Goal: Task Accomplishment & Management: Use online tool/utility

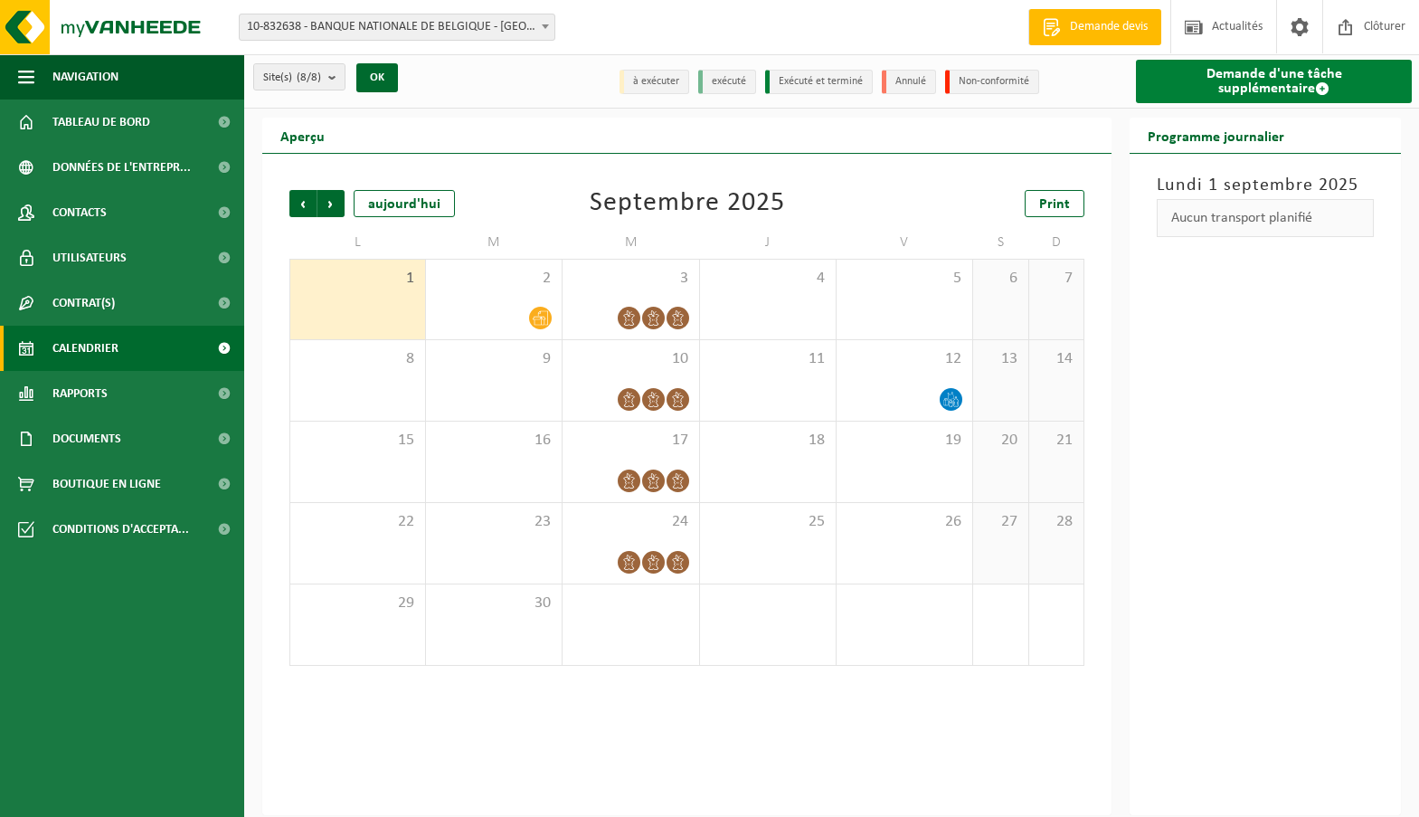
click at [1340, 79] on link "Demande d'une tâche supplémentaire" at bounding box center [1274, 81] width 276 height 43
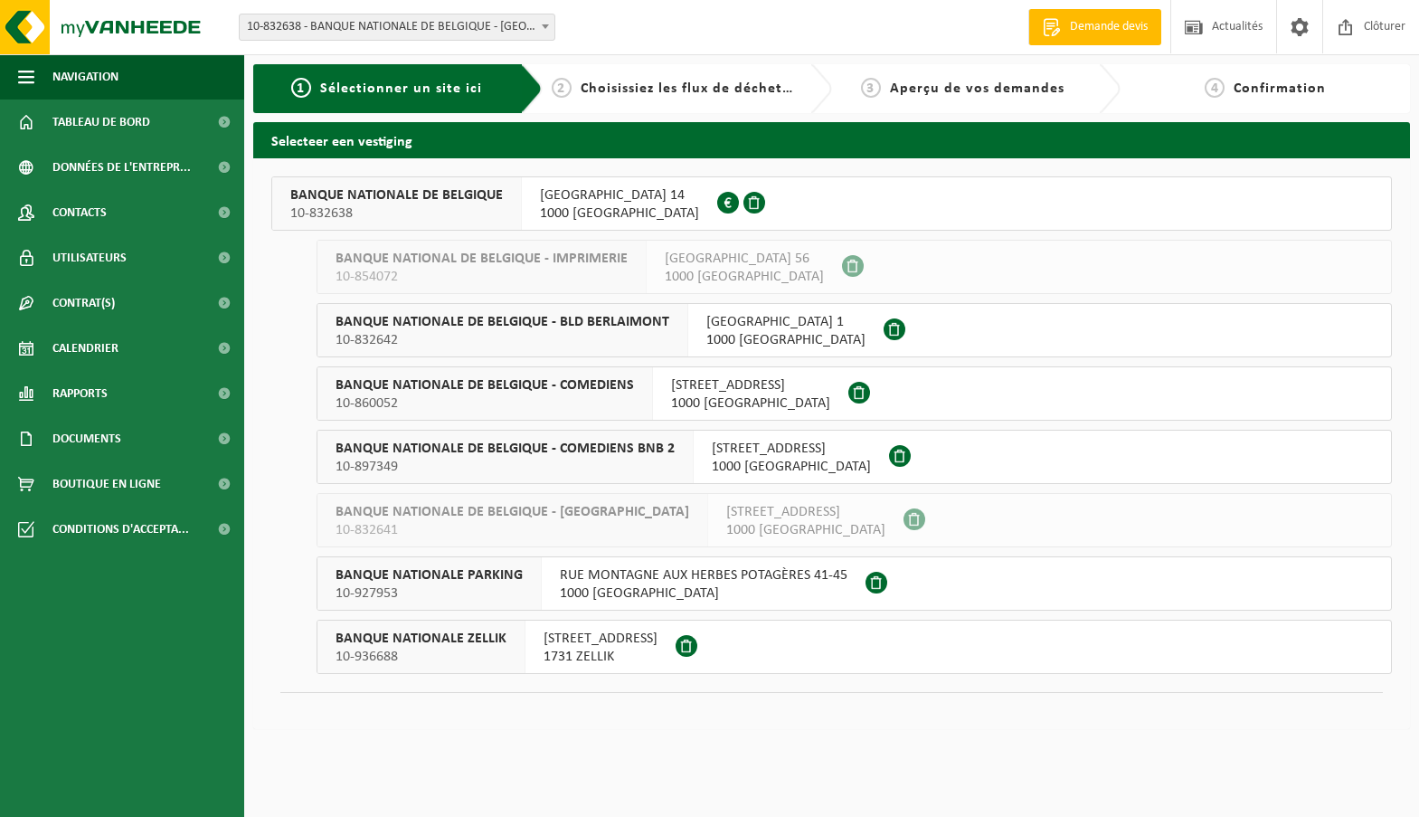
click at [546, 324] on span "BANQUE NATIONALE DE BELGIQUE - BLD BERLAIMONT" at bounding box center [503, 322] width 334 height 18
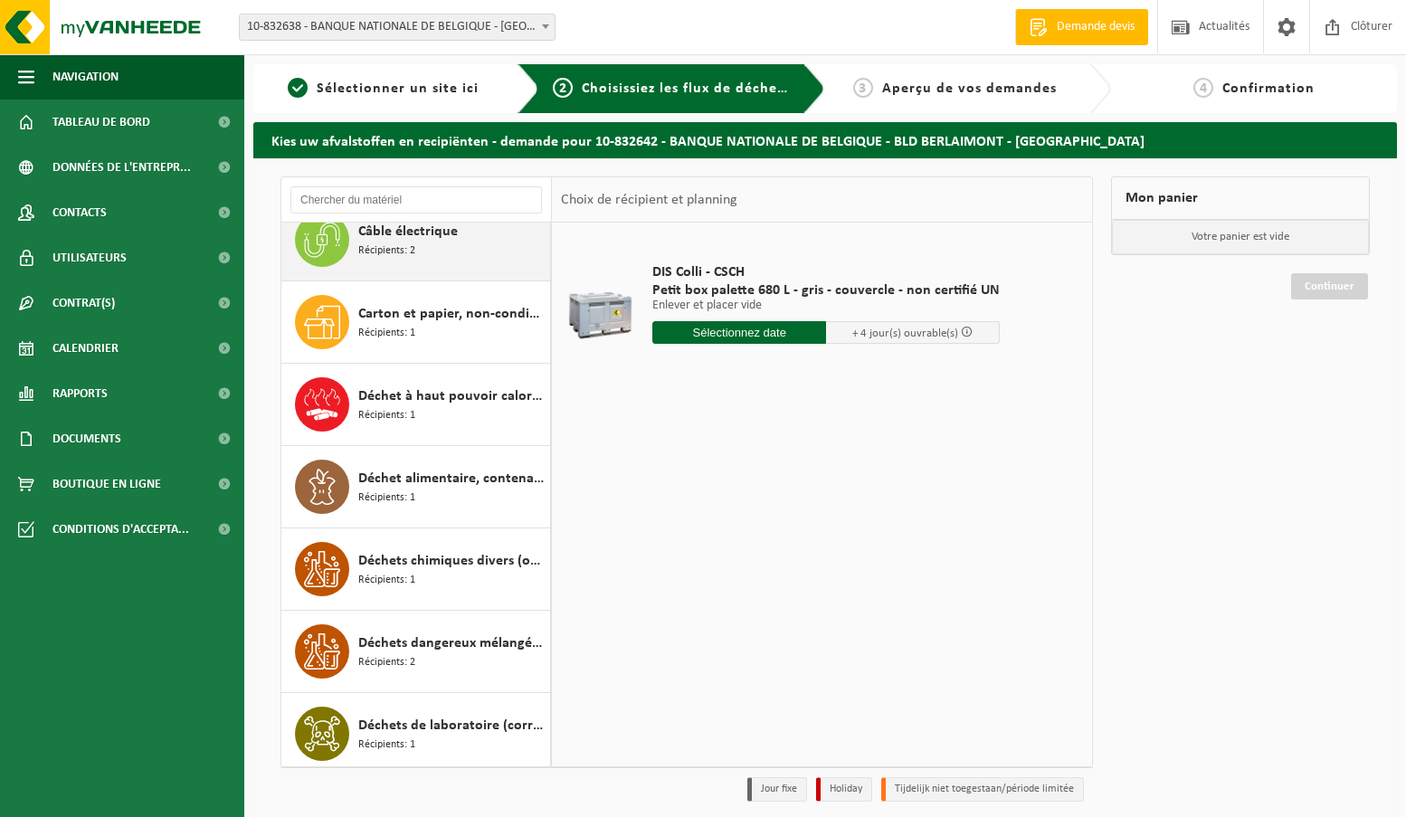
scroll to position [271, 0]
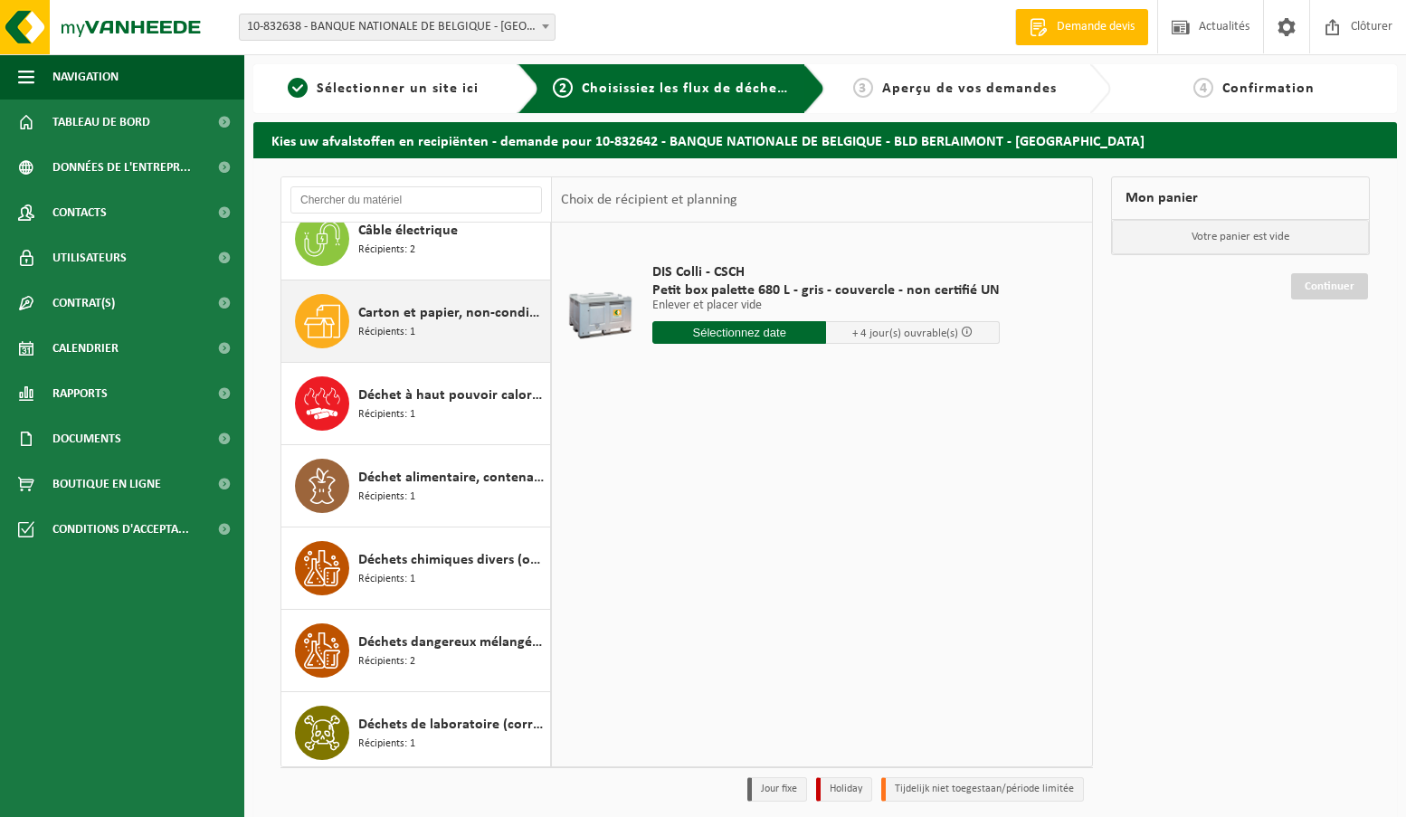
click at [410, 333] on span "Récipients: 1" at bounding box center [386, 332] width 57 height 17
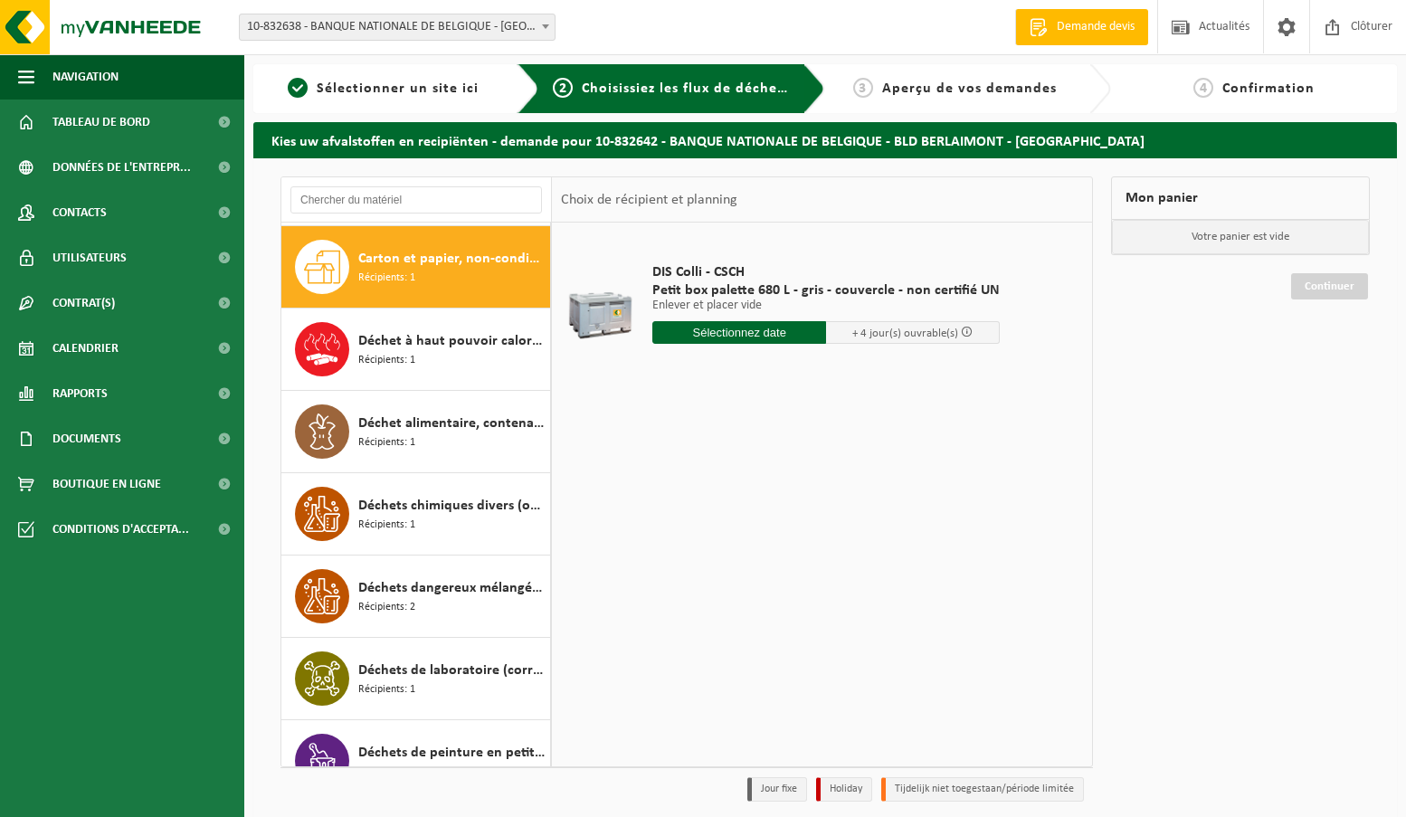
scroll to position [329, 0]
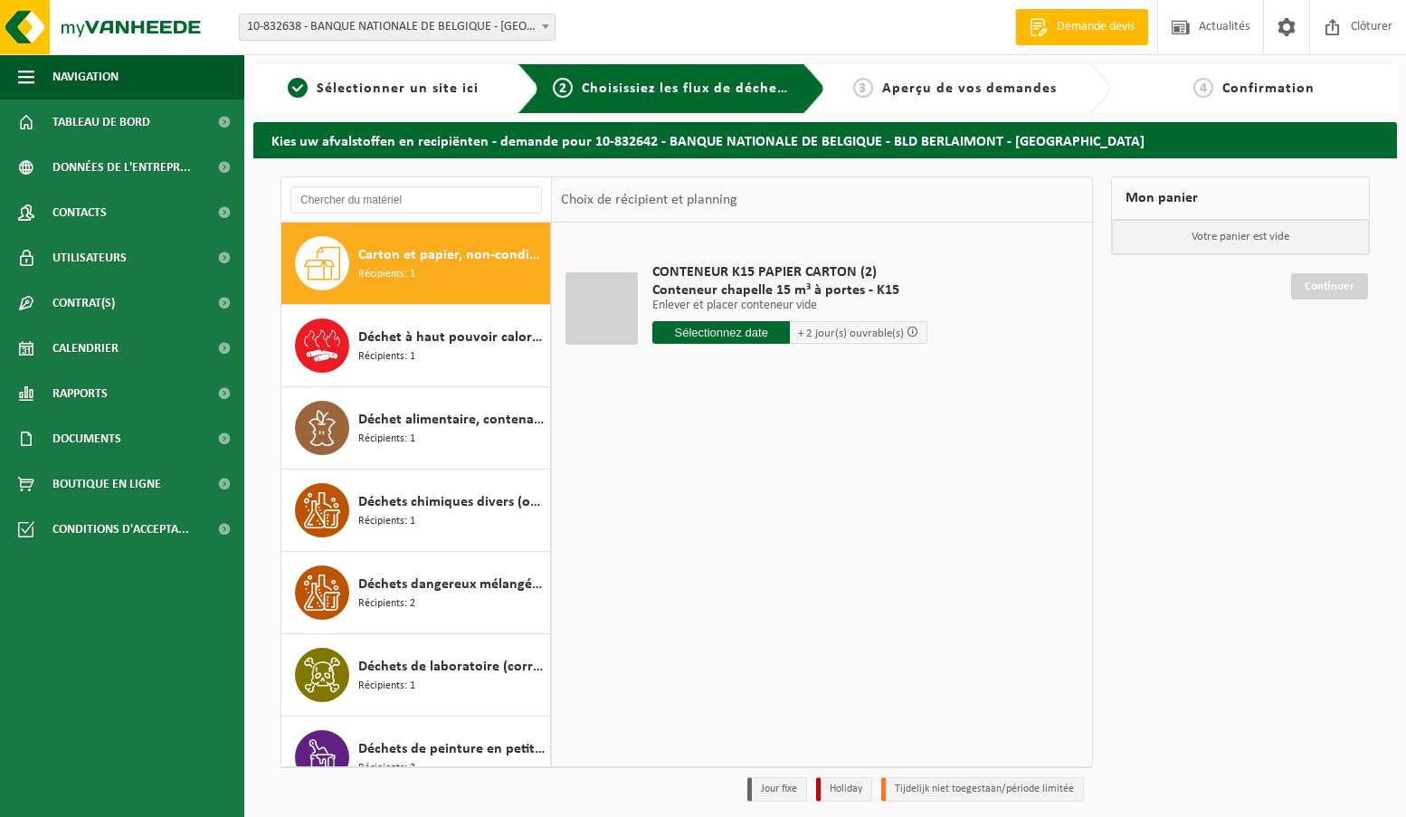
click at [744, 337] on input "text" at bounding box center [721, 332] width 138 height 23
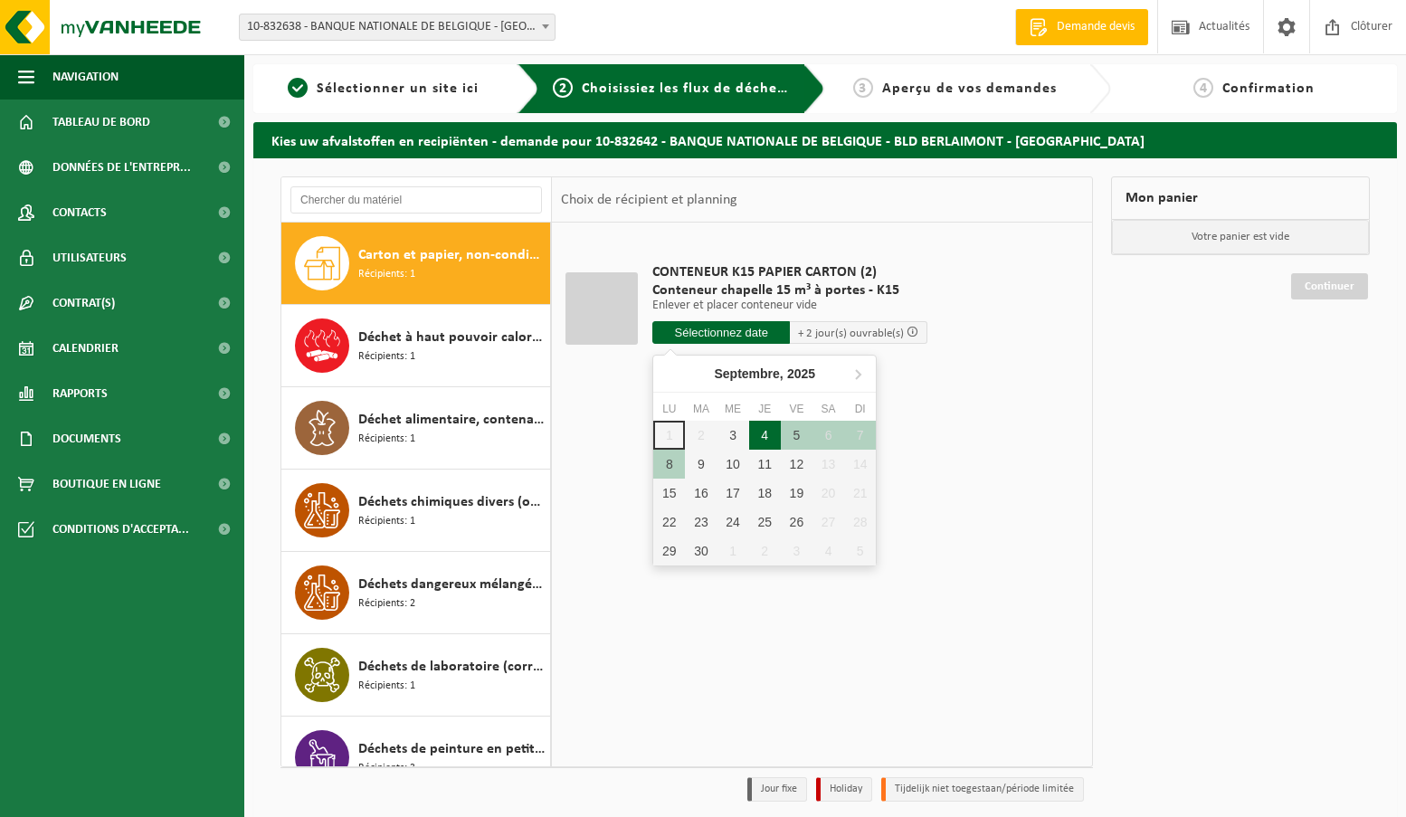
click at [758, 441] on div "4" at bounding box center [765, 435] width 32 height 29
type input "à partir de 2025-09-04"
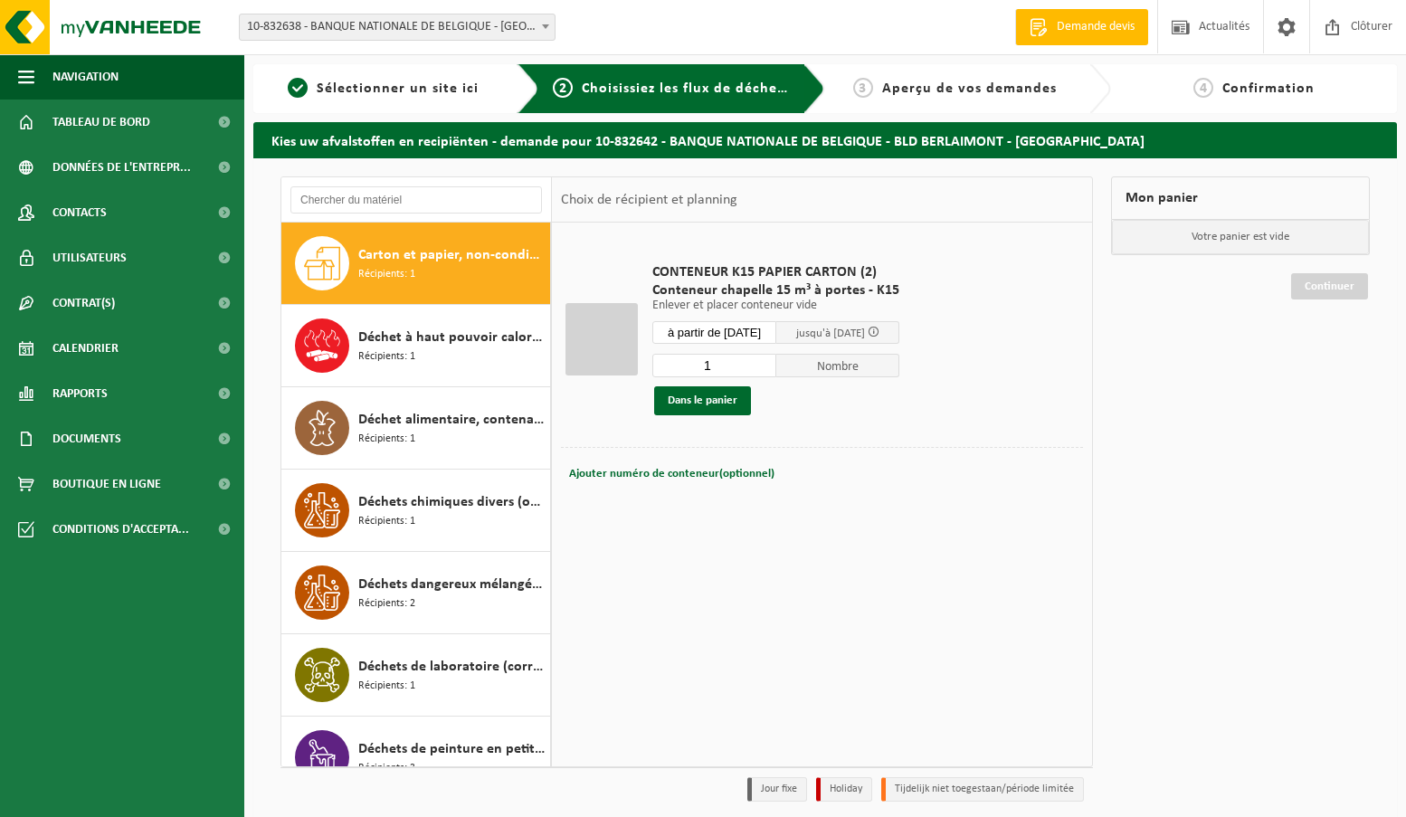
type input "1"
click at [772, 370] on input "1" at bounding box center [714, 366] width 124 height 24
click at [705, 405] on button "Dans le panier" at bounding box center [702, 400] width 97 height 29
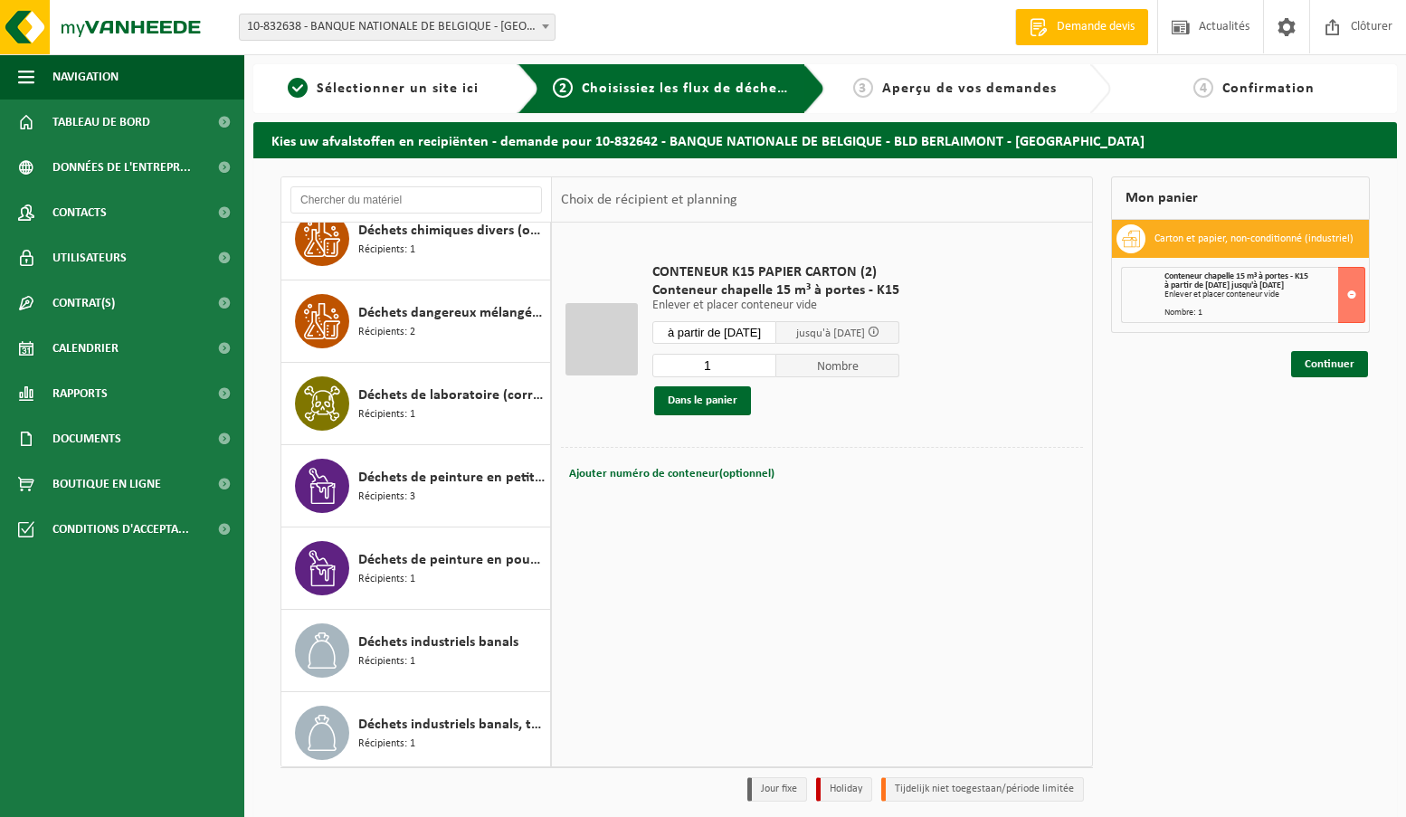
scroll to position [872, 0]
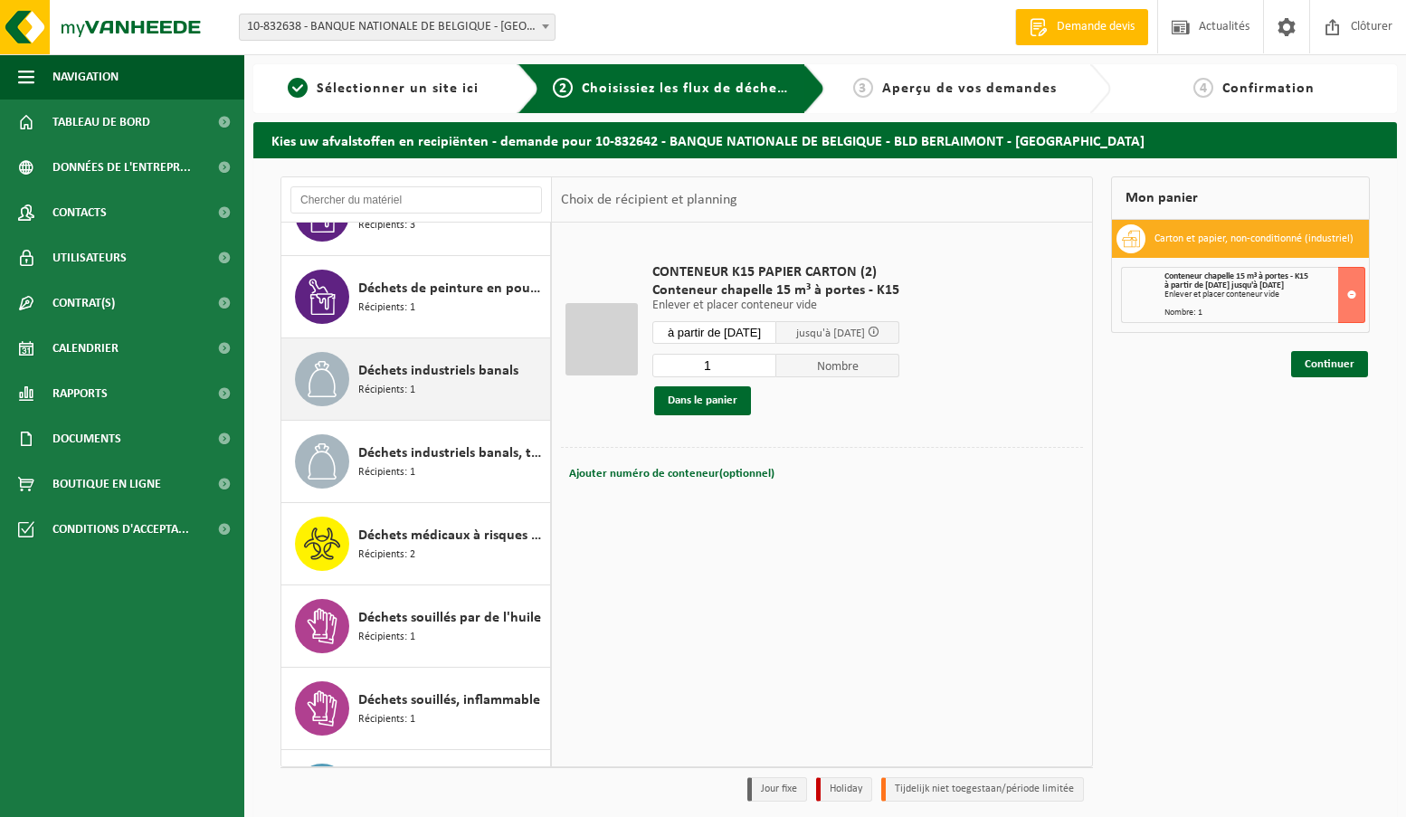
click at [451, 394] on div "Déchets industriels banals Récipients: 1" at bounding box center [451, 379] width 187 height 54
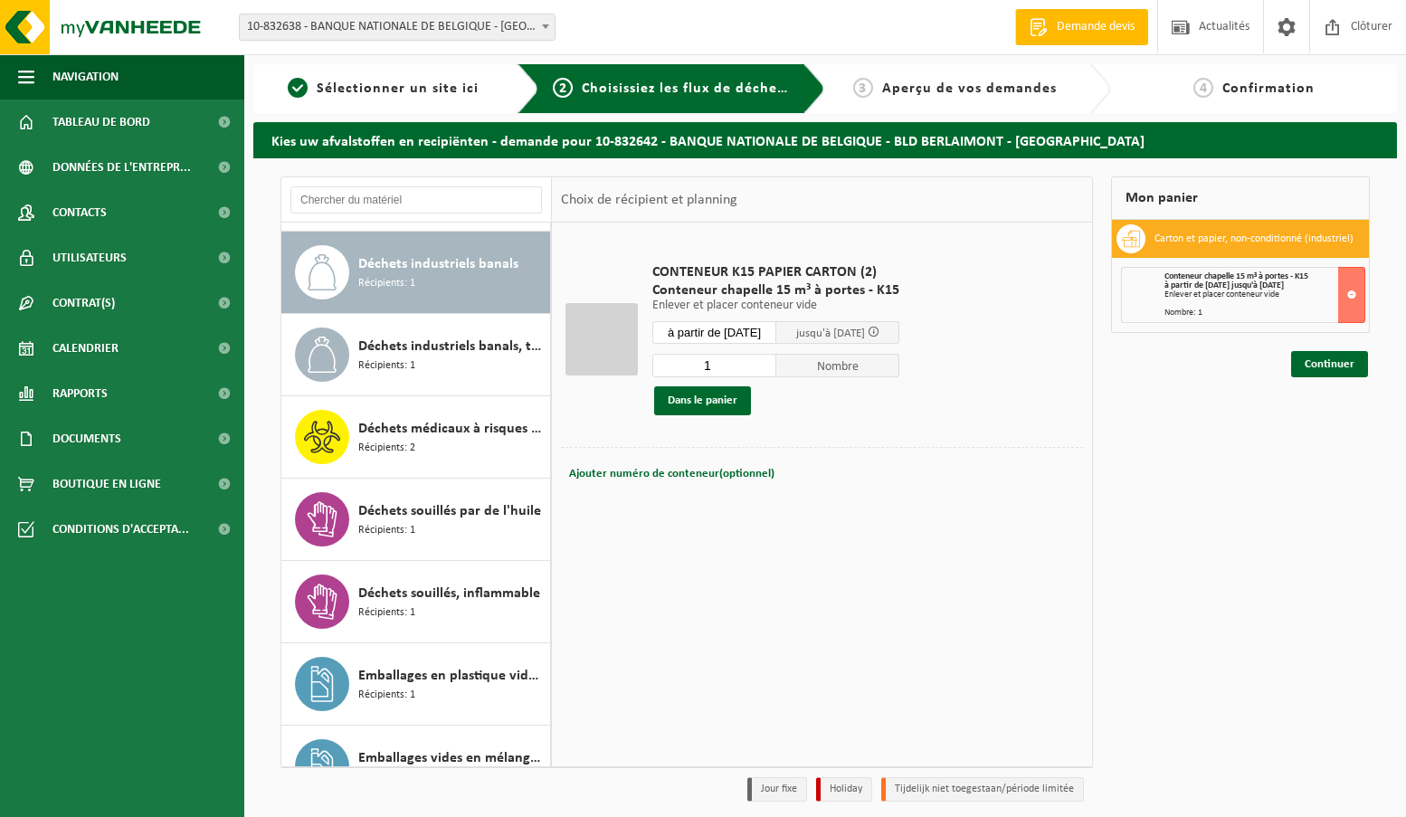
scroll to position [988, 0]
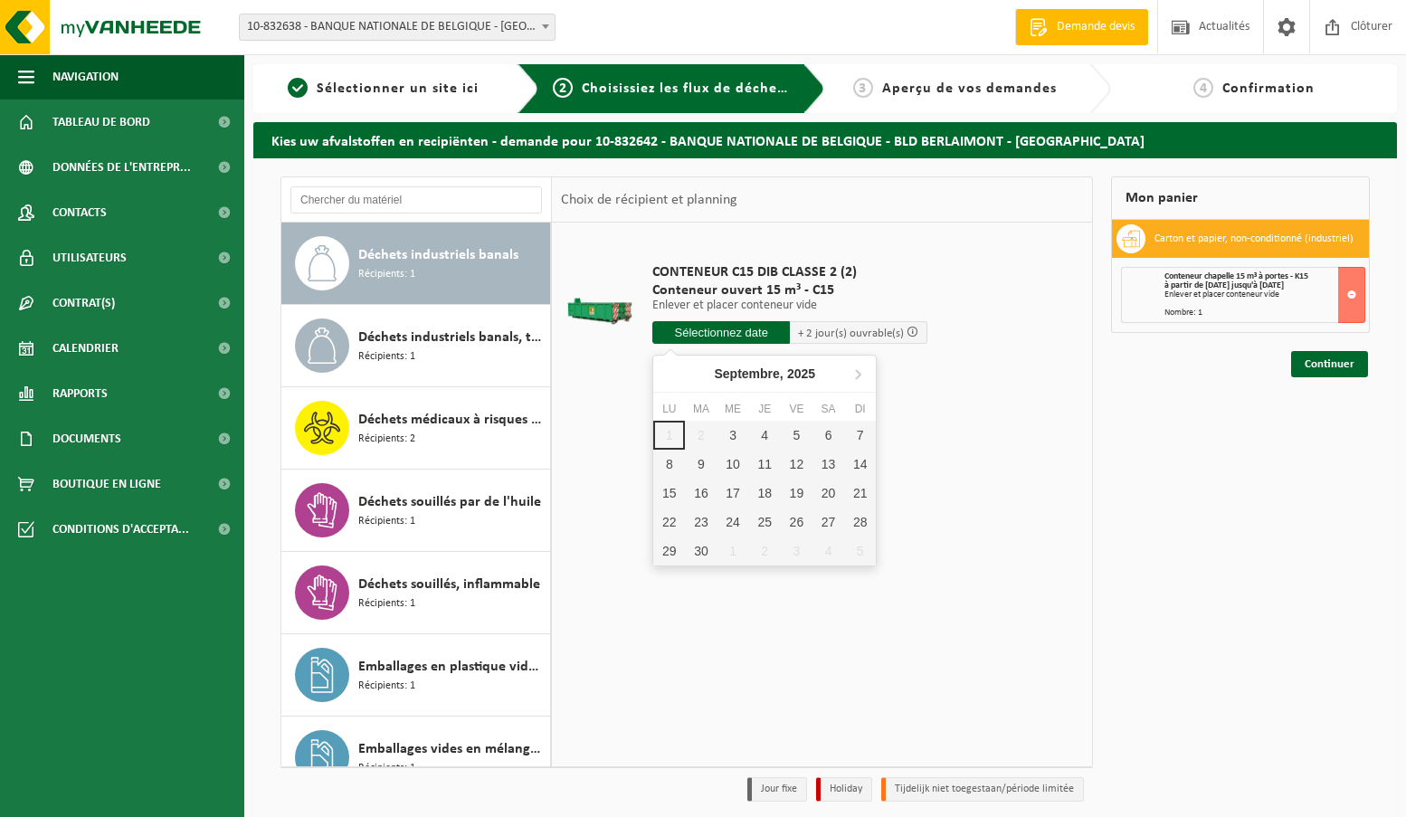
click at [736, 339] on input "text" at bounding box center [721, 332] width 138 height 23
click at [759, 439] on div "4" at bounding box center [765, 435] width 32 height 29
type input "à partir de 2025-09-04"
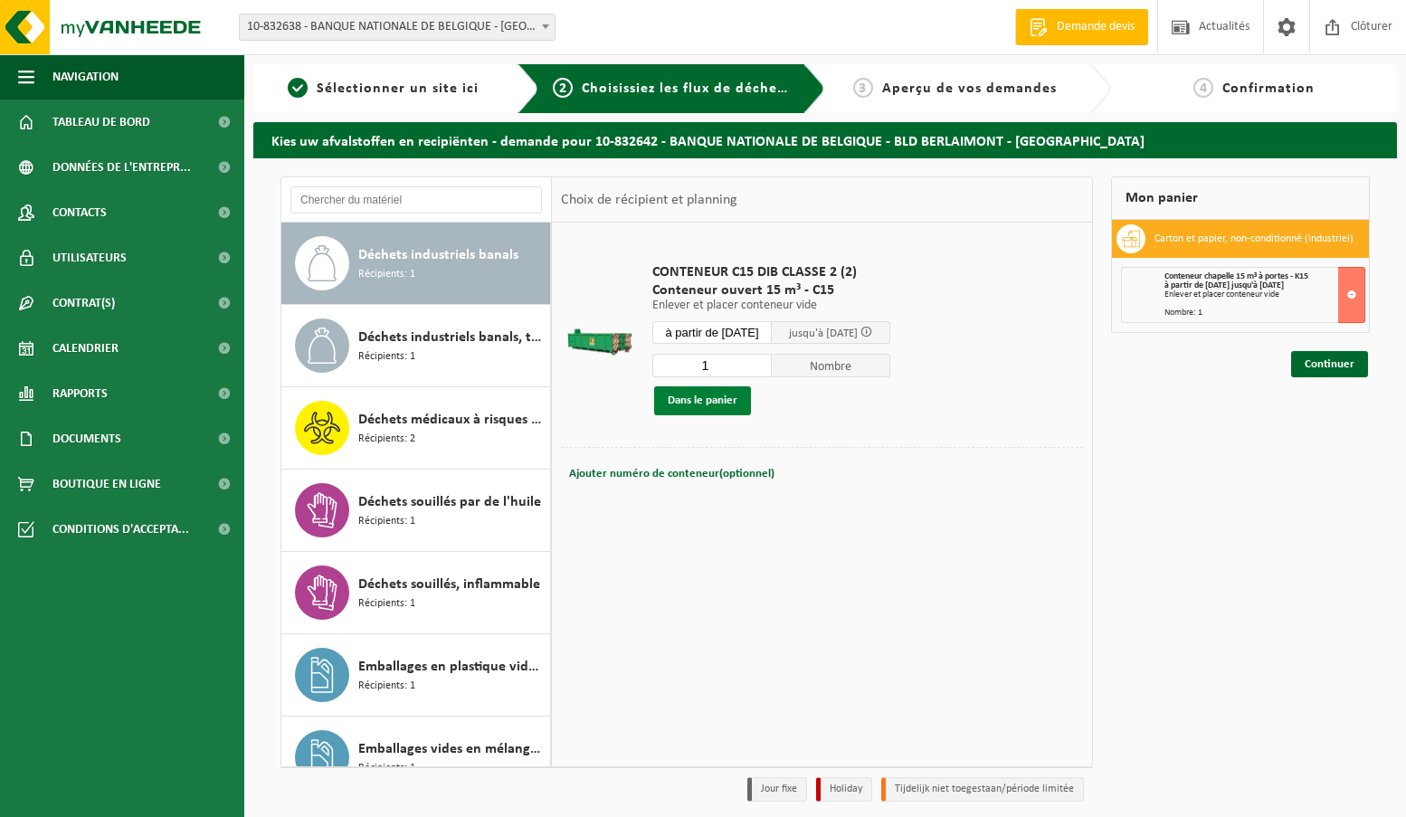
click at [719, 399] on button "Dans le panier" at bounding box center [702, 400] width 97 height 29
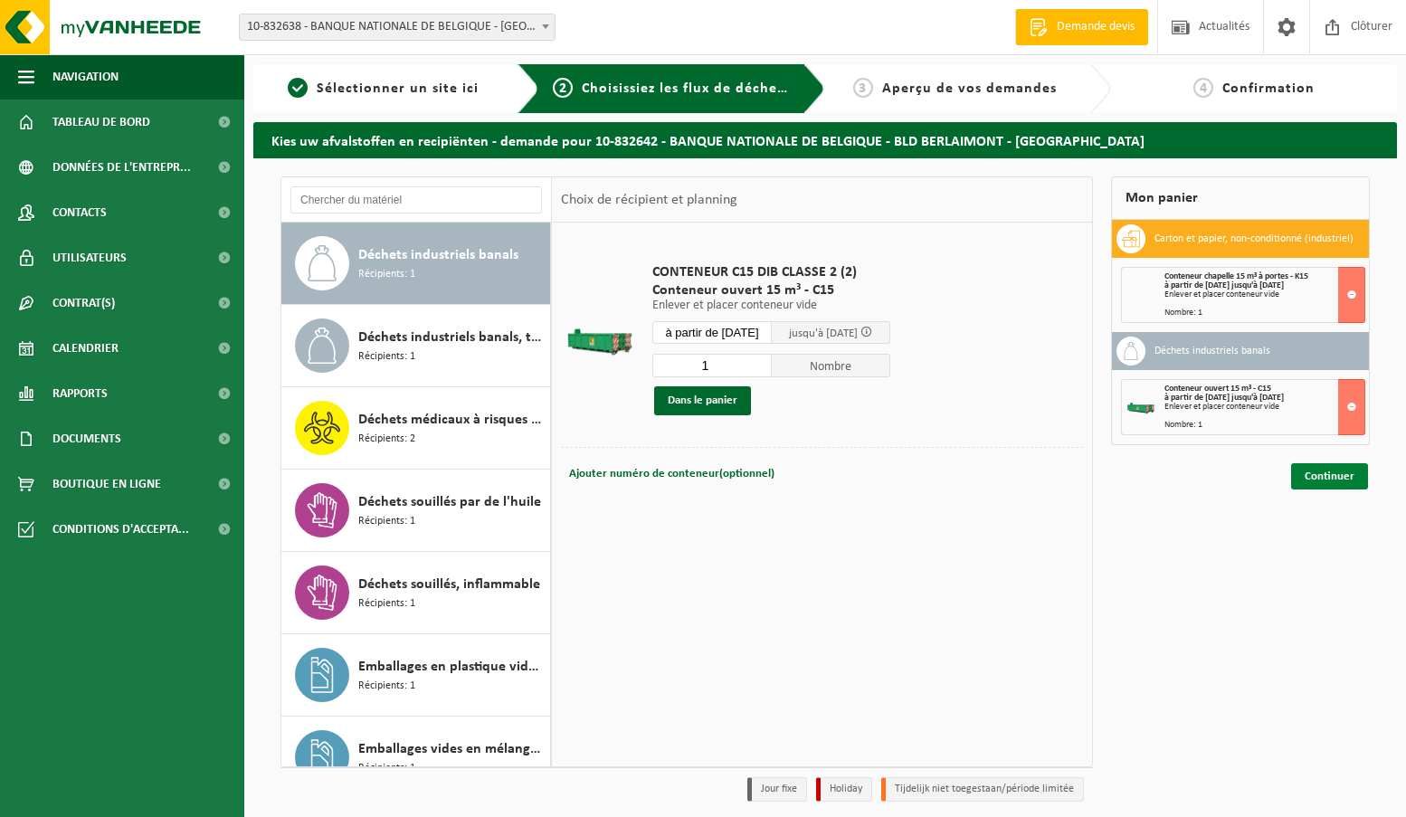
click at [1336, 480] on link "Continuer" at bounding box center [1329, 476] width 77 height 26
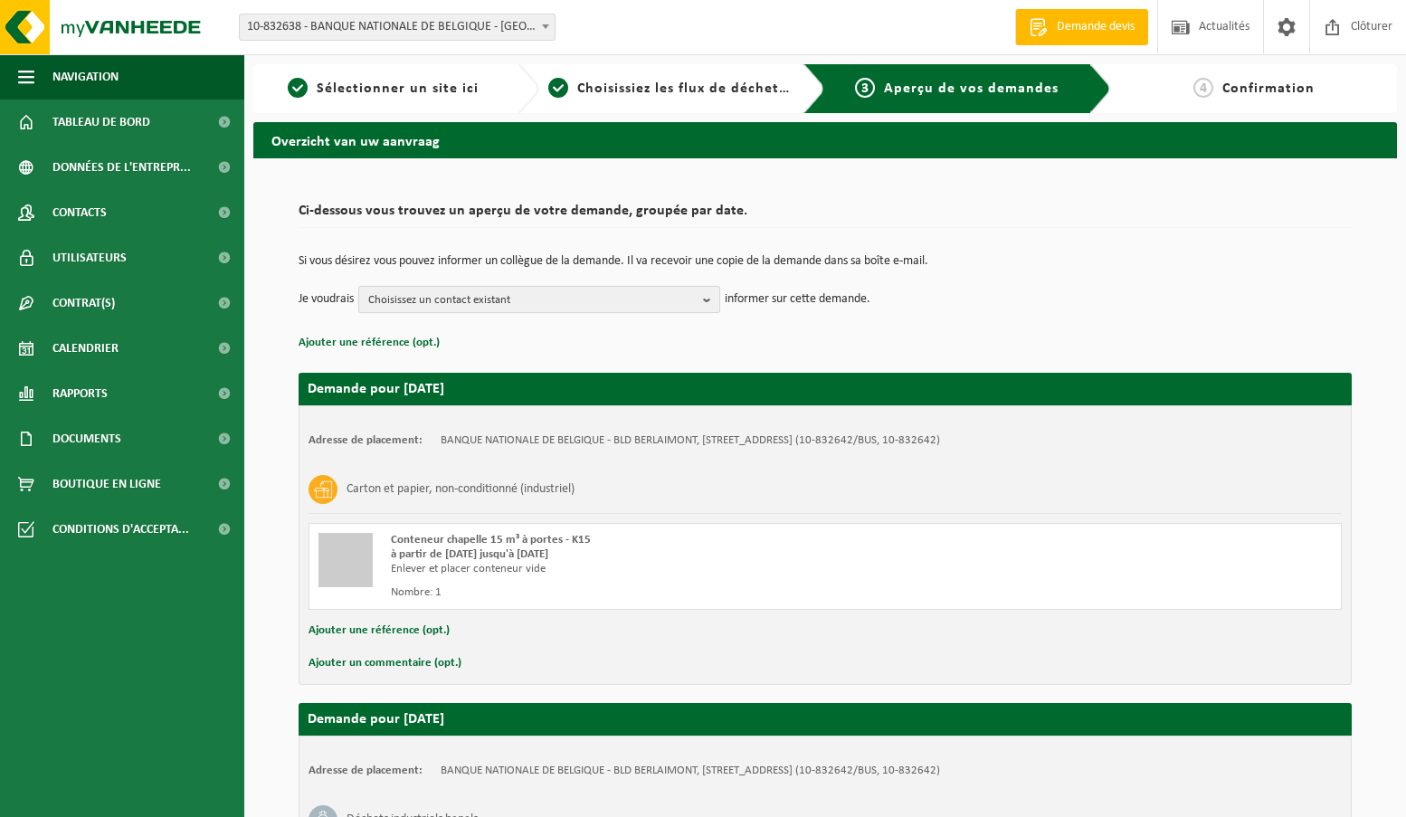
click at [569, 303] on span "Choisissez un contact existant" at bounding box center [531, 300] width 327 height 27
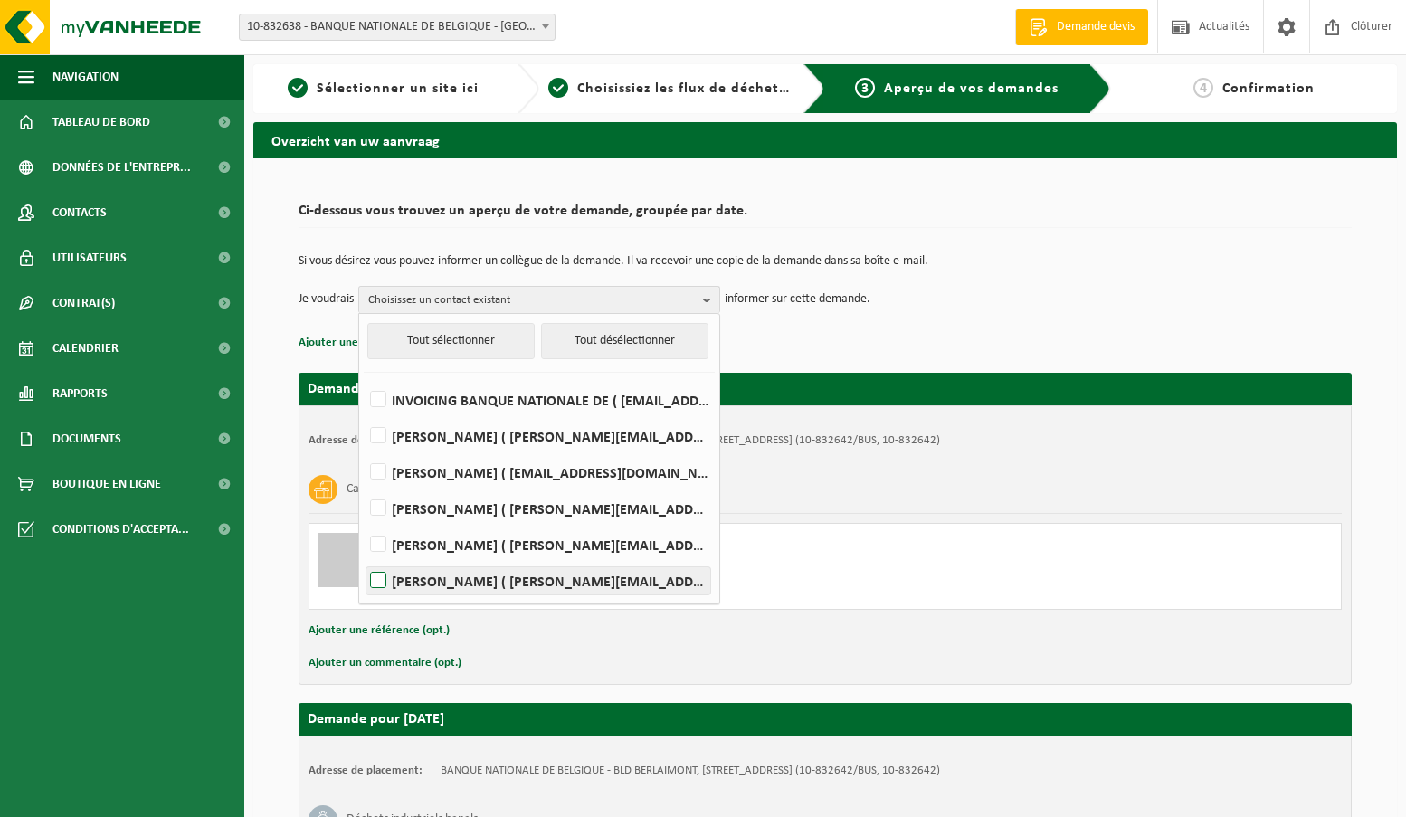
click at [494, 579] on label "Brigitte VANDEN BOSCH ( brigitte.vandenbosch@nbb.be )" at bounding box center [538, 580] width 344 height 27
click at [364, 558] on input "Brigitte VANDEN BOSCH ( brigitte.vandenbosch@nbb.be )" at bounding box center [363, 557] width 1 height 1
checkbox input "true"
click at [787, 352] on p "Ajouter une référence (opt.)" at bounding box center [825, 343] width 1053 height 24
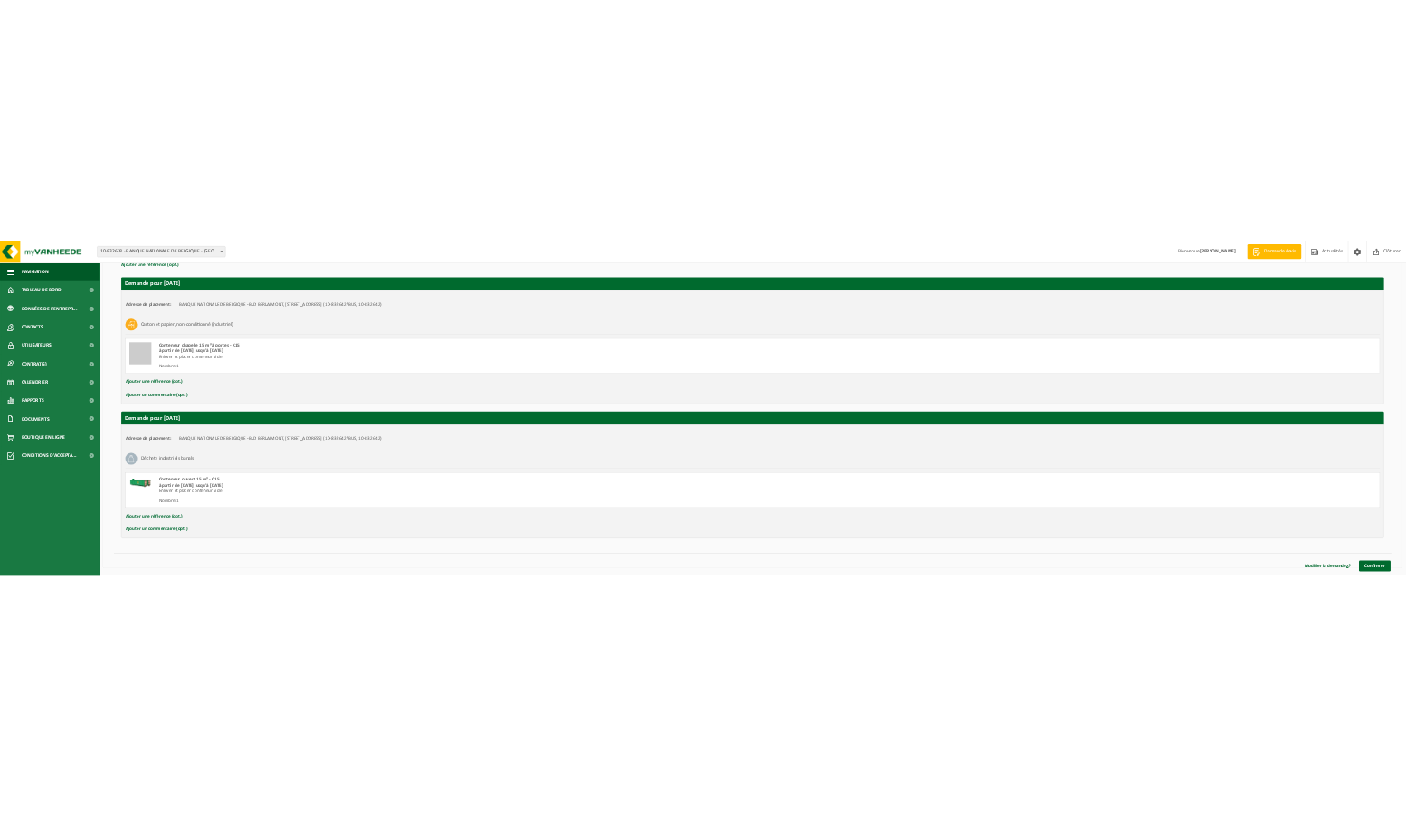
scroll to position [289, 0]
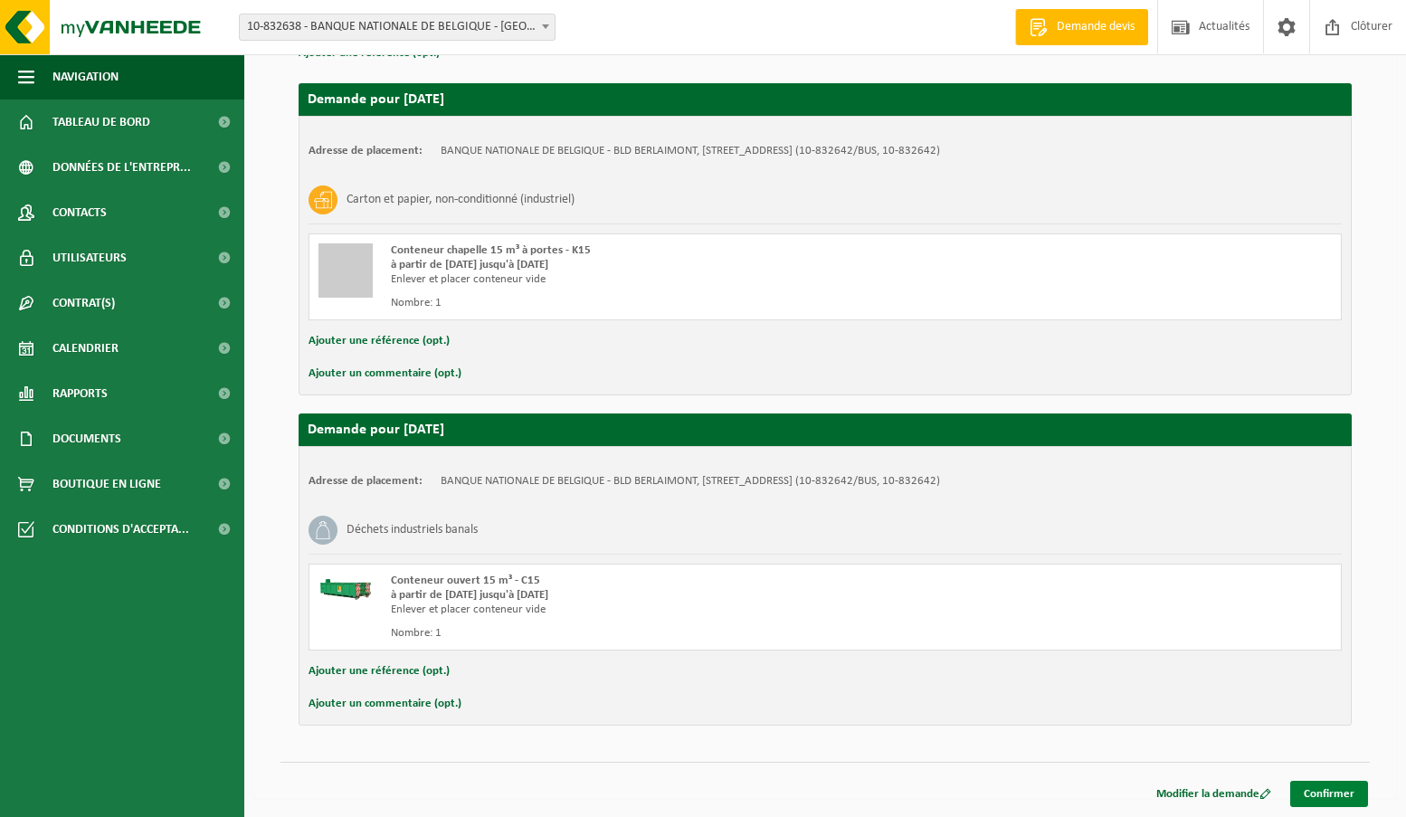
click at [1325, 799] on link "Confirmer" at bounding box center [1329, 794] width 78 height 26
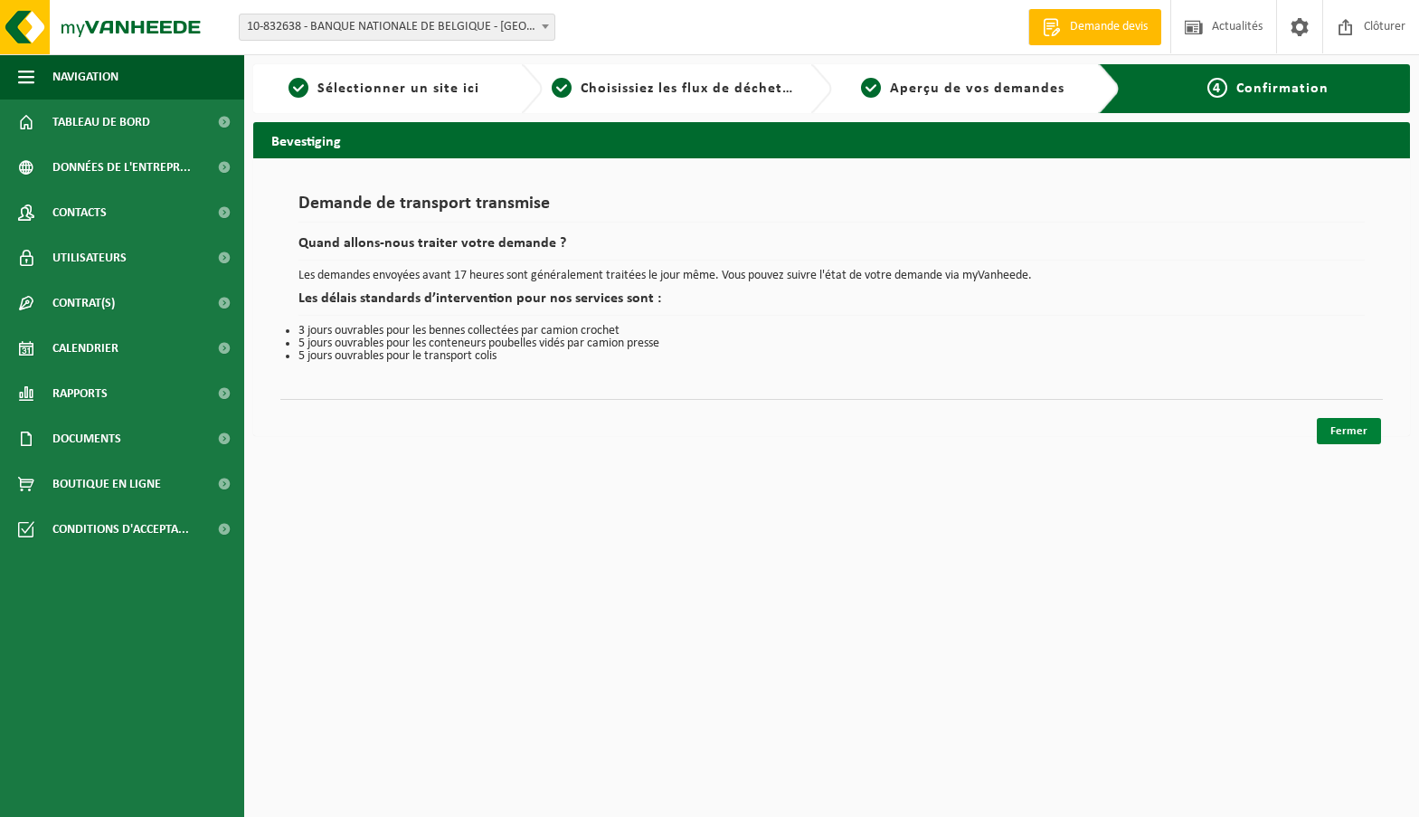
click at [1332, 432] on link "Fermer" at bounding box center [1349, 431] width 64 height 26
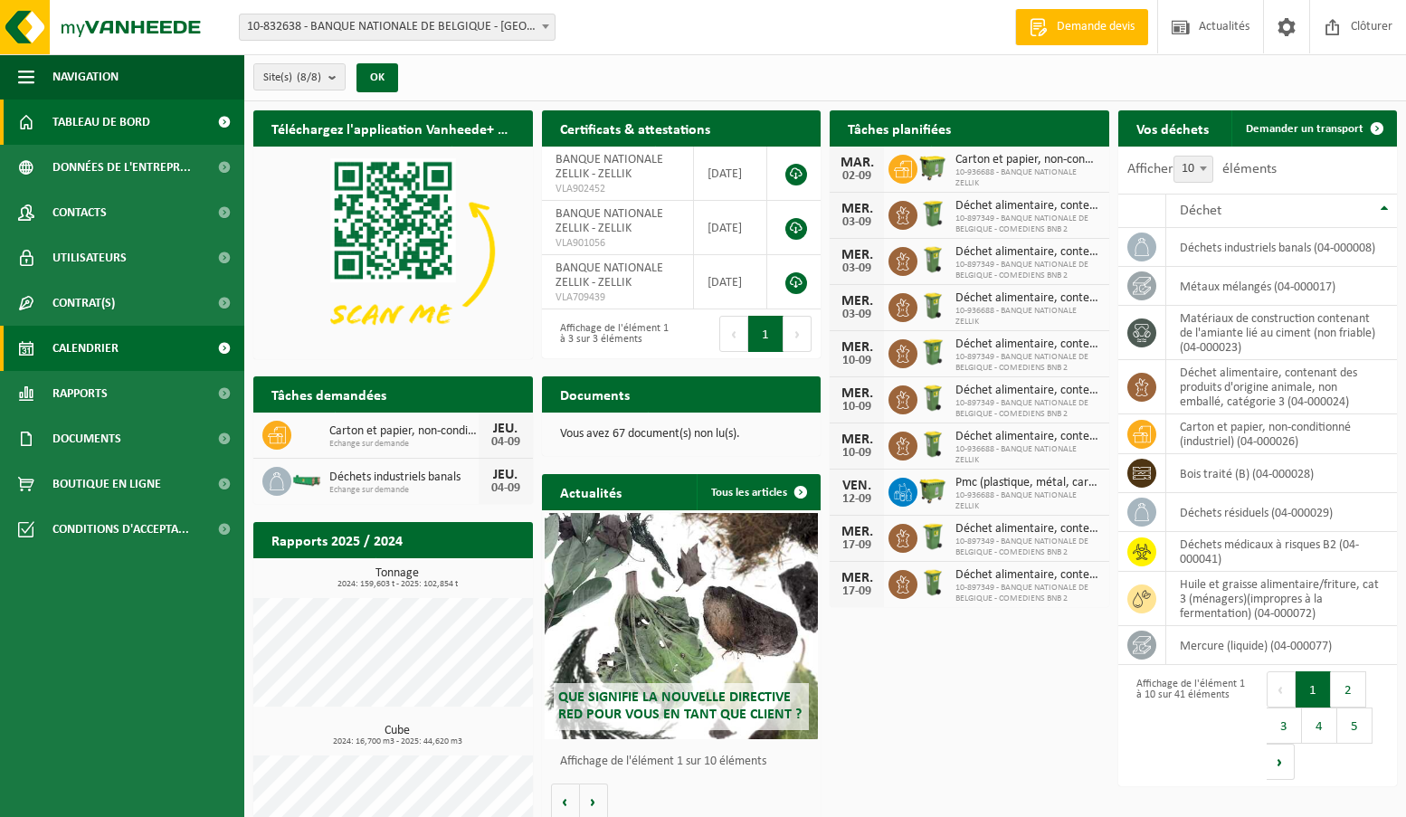
click at [154, 336] on link "Calendrier" at bounding box center [122, 348] width 244 height 45
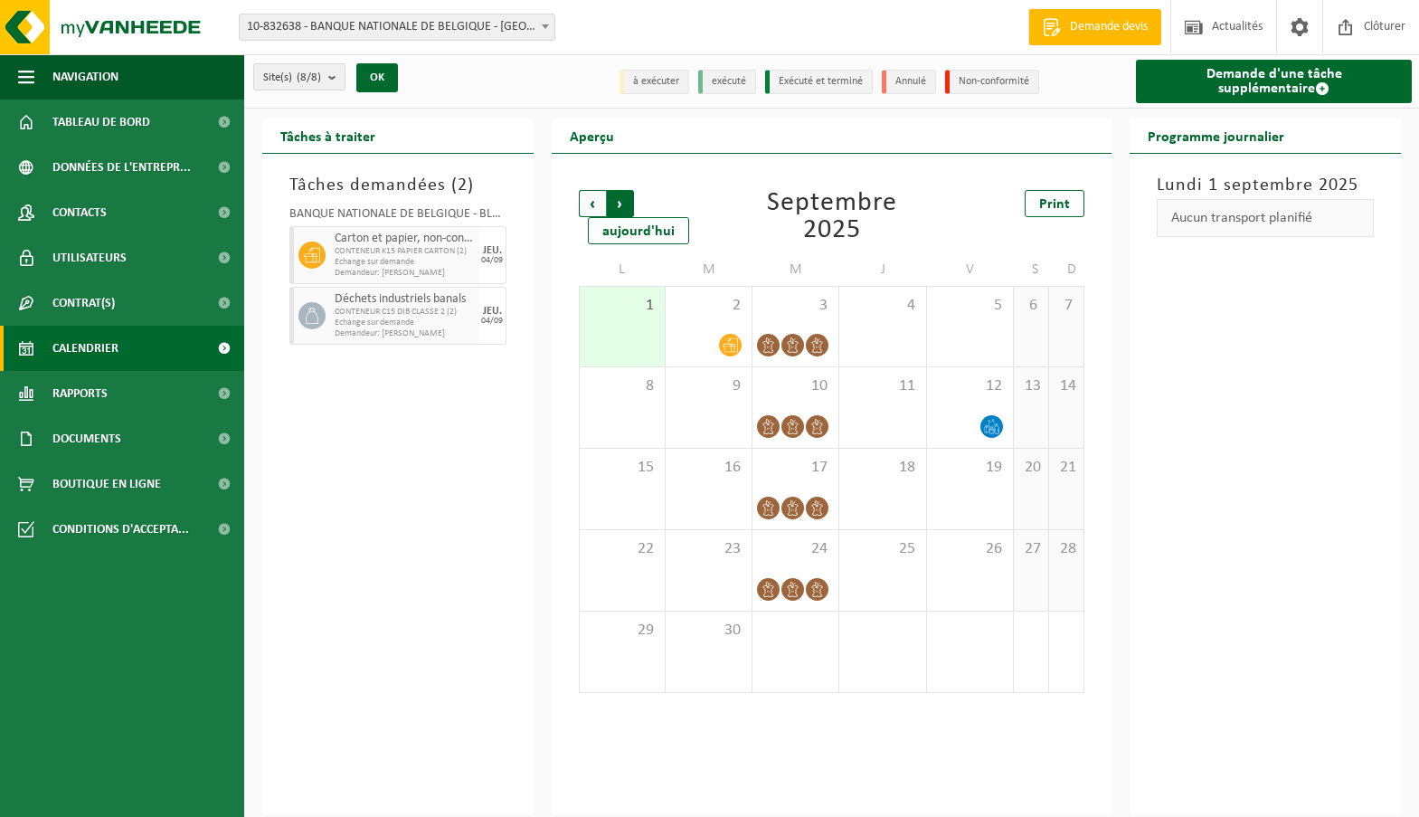
click at [592, 205] on span "Précédent" at bounding box center [592, 203] width 27 height 27
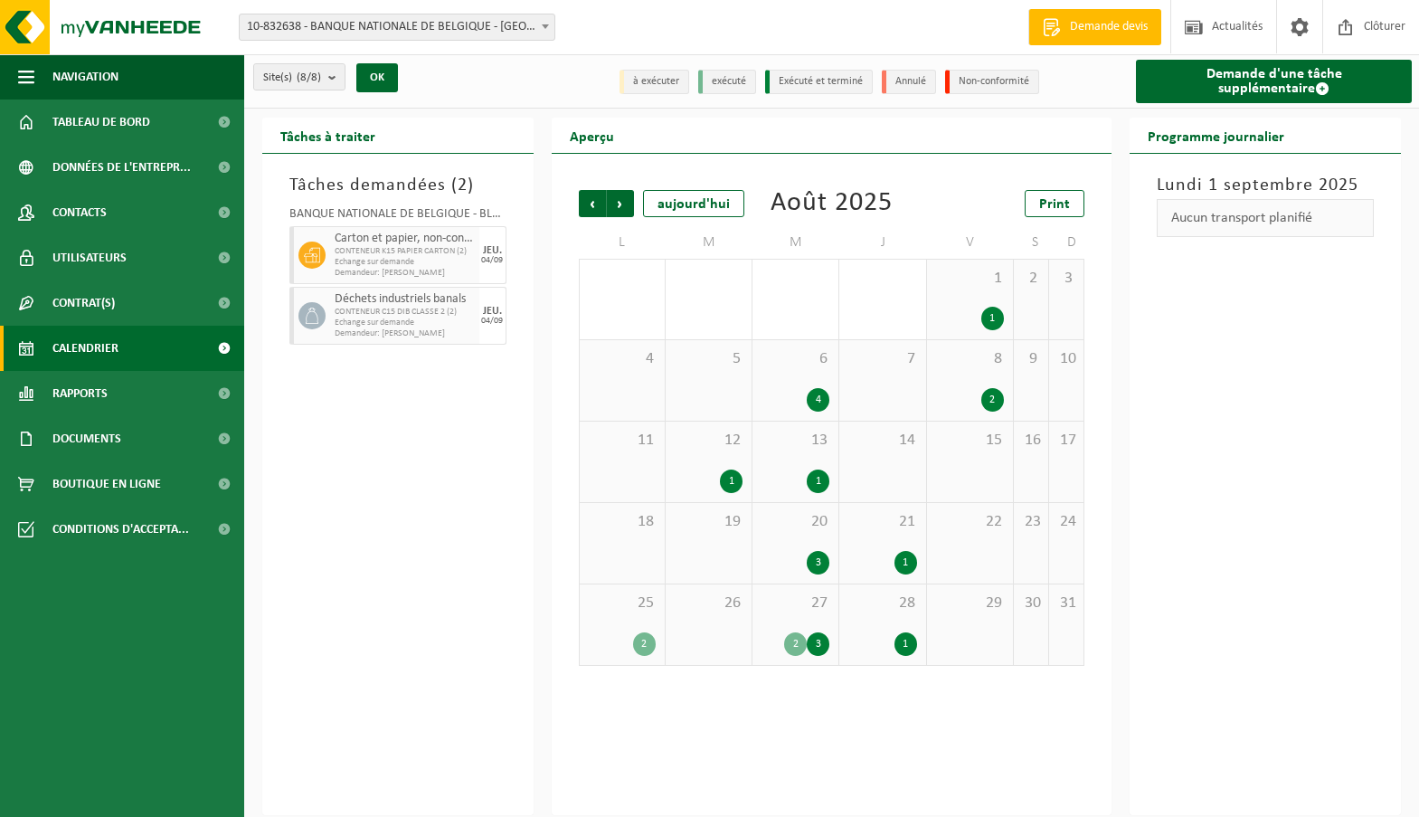
click at [891, 613] on div "28 1" at bounding box center [883, 624] width 86 height 81
click at [972, 613] on div "29" at bounding box center [970, 624] width 86 height 81
click at [613, 200] on span "Suivant" at bounding box center [620, 203] width 27 height 27
